Goal: Task Accomplishment & Management: Manage account settings

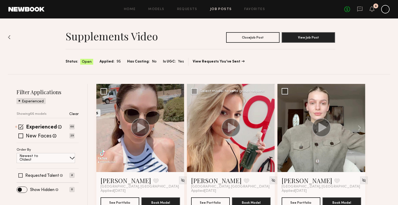
click at [230, 126] on icon at bounding box center [232, 126] width 8 height 9
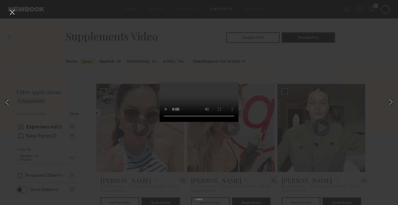
click at [12, 12] on button at bounding box center [12, 12] width 8 height 9
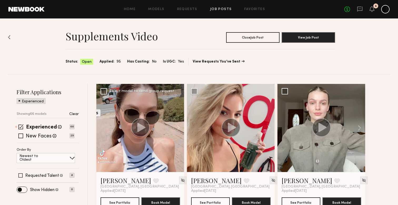
click at [139, 131] on icon at bounding box center [141, 126] width 8 height 9
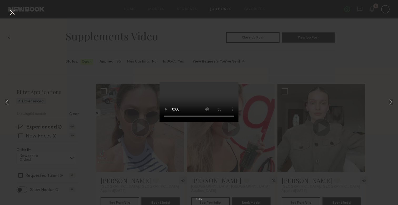
click at [282, 111] on div "1 of 9" at bounding box center [199, 102] width 398 height 205
click at [10, 13] on button at bounding box center [12, 12] width 8 height 9
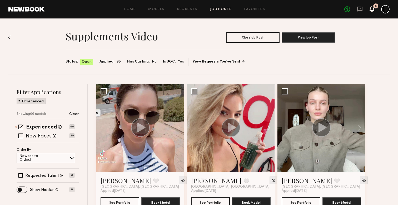
click at [372, 9] on icon at bounding box center [372, 9] width 4 height 4
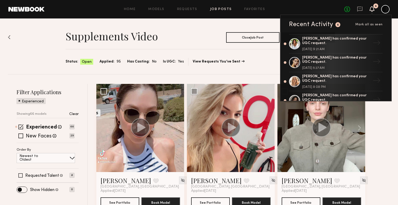
click at [183, 12] on div "Home Models Requests Job Posts Favorites Sign Out No fees up to $5,000 6 Recent…" at bounding box center [217, 9] width 345 height 8
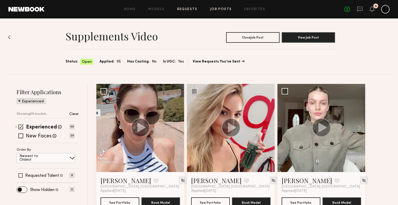
click at [192, 9] on link "Requests" at bounding box center [187, 9] width 20 height 3
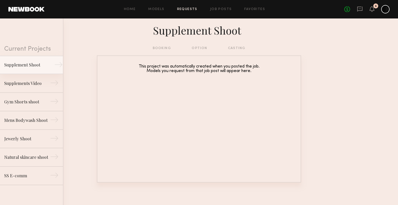
click at [42, 69] on link "Supplement Shoot →" at bounding box center [31, 65] width 63 height 18
click at [202, 47] on div "booking option casting" at bounding box center [199, 48] width 93 height 6
click at [163, 8] on link "Models" at bounding box center [156, 9] width 16 height 3
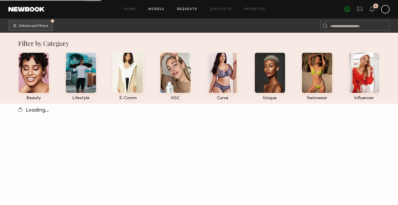
click at [179, 9] on link "Requests" at bounding box center [187, 9] width 20 height 3
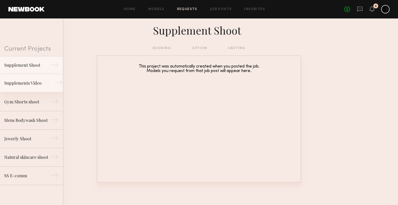
click at [43, 80] on div "Supplements Video" at bounding box center [27, 83] width 46 height 6
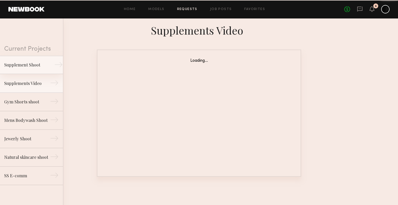
click at [44, 69] on link "Supplement Shoot →" at bounding box center [31, 65] width 63 height 18
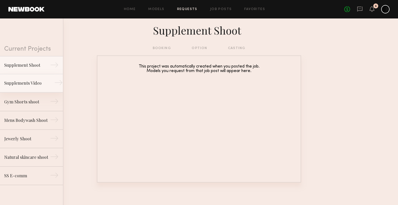
click at [47, 83] on div "Supplements Video" at bounding box center [27, 83] width 46 height 6
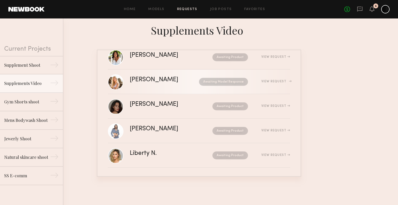
scroll to position [81, 0]
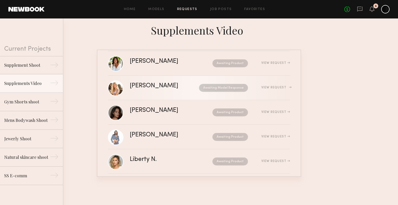
click at [228, 88] on nb-request-status "Awaiting Model Response" at bounding box center [223, 88] width 49 height 8
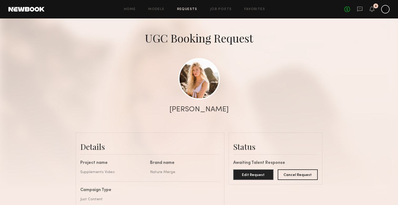
scroll to position [11, 0]
